Goal: Transaction & Acquisition: Purchase product/service

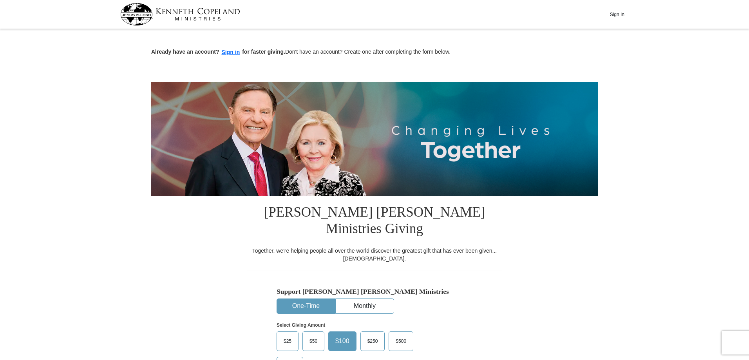
click at [312, 335] on span "$50" at bounding box center [313, 341] width 16 height 12
click at [0, 0] on input "$50" at bounding box center [0, 0] width 0 height 0
click at [230, 50] on button "Sign in" at bounding box center [230, 52] width 23 height 9
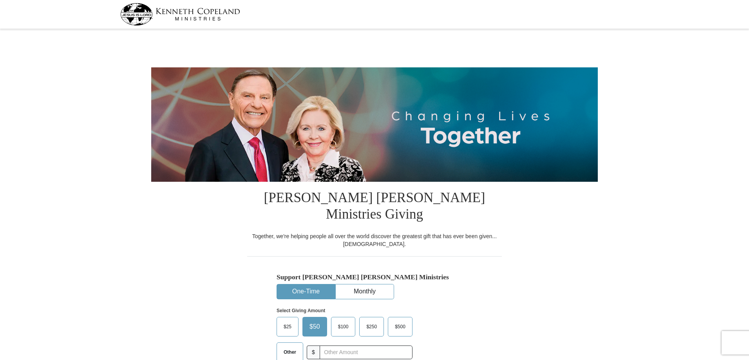
select select "[GEOGRAPHIC_DATA]"
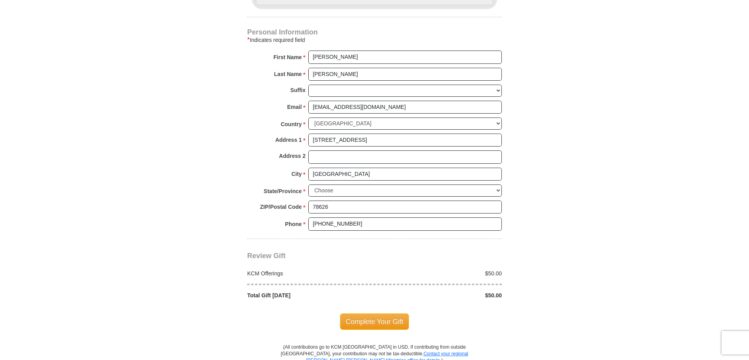
scroll to position [548, 0]
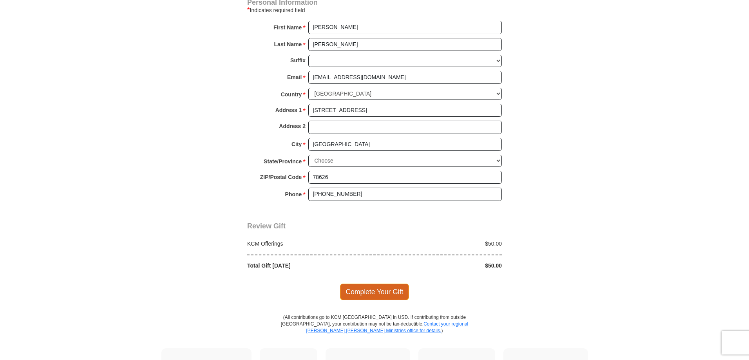
click at [361, 283] on span "Complete Your Gift" at bounding box center [374, 291] width 69 height 16
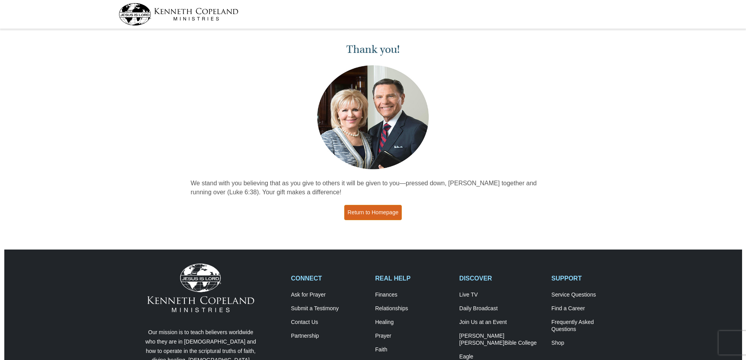
click at [368, 213] on link "Return to Homepage" at bounding box center [373, 212] width 58 height 15
